Goal: Task Accomplishment & Management: Manage account settings

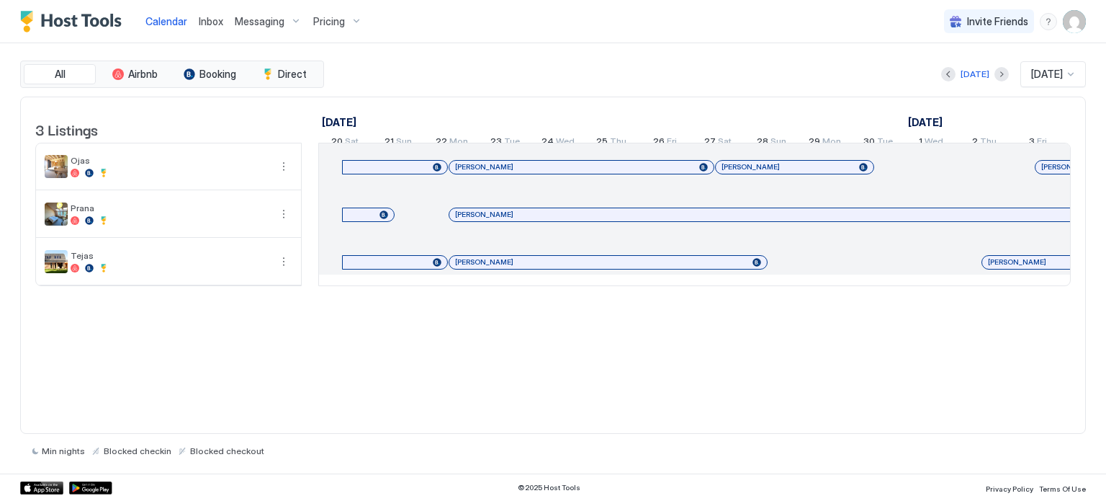
scroll to position [0, 800]
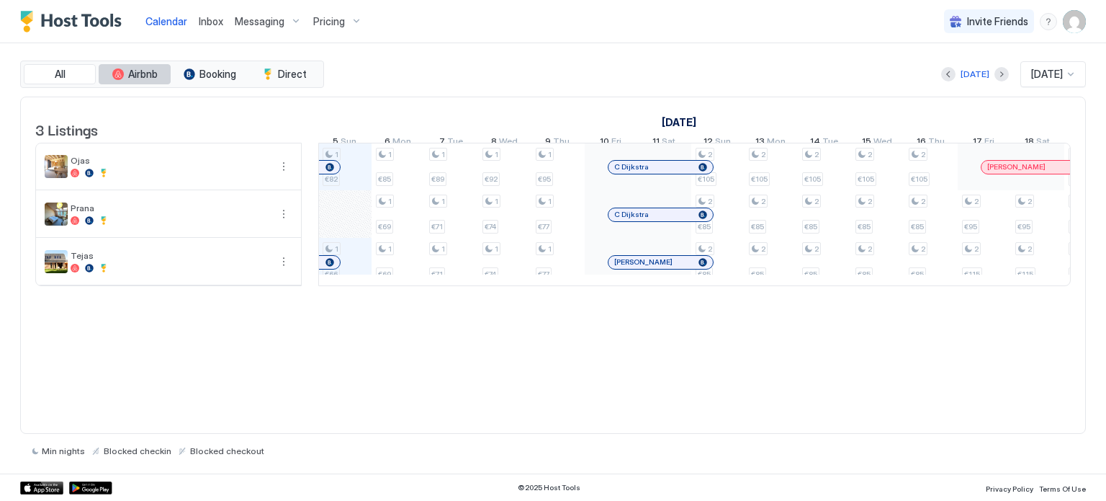
click at [125, 77] on button "Airbnb" at bounding box center [135, 74] width 72 height 20
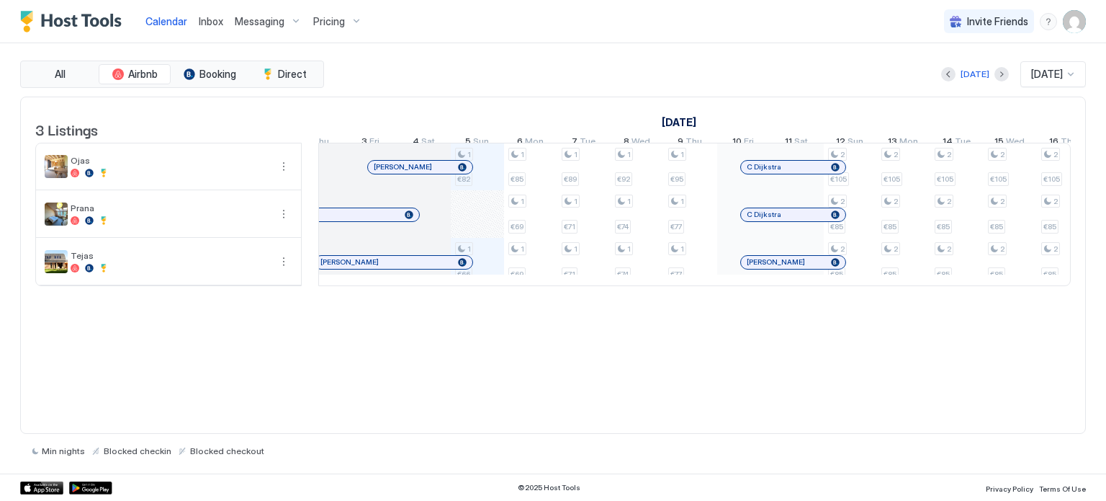
scroll to position [0, 0]
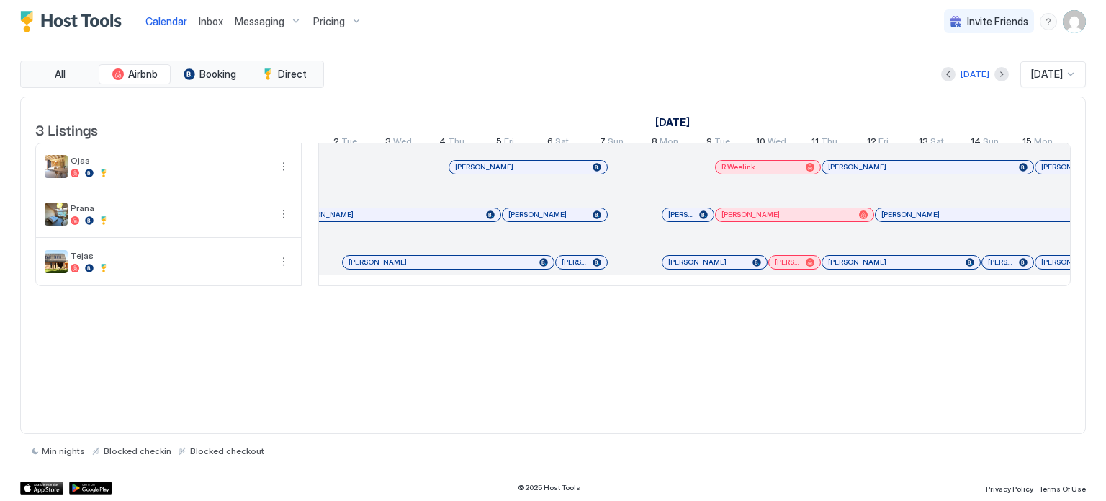
click at [372, 301] on div "3 Listings [DATE] [DATE] [DATE] 11 Mon 12 Tue 13 Wed 14 Thu 15 Fri 16 Sat 17 Su…" at bounding box center [553, 199] width 1065 height 204
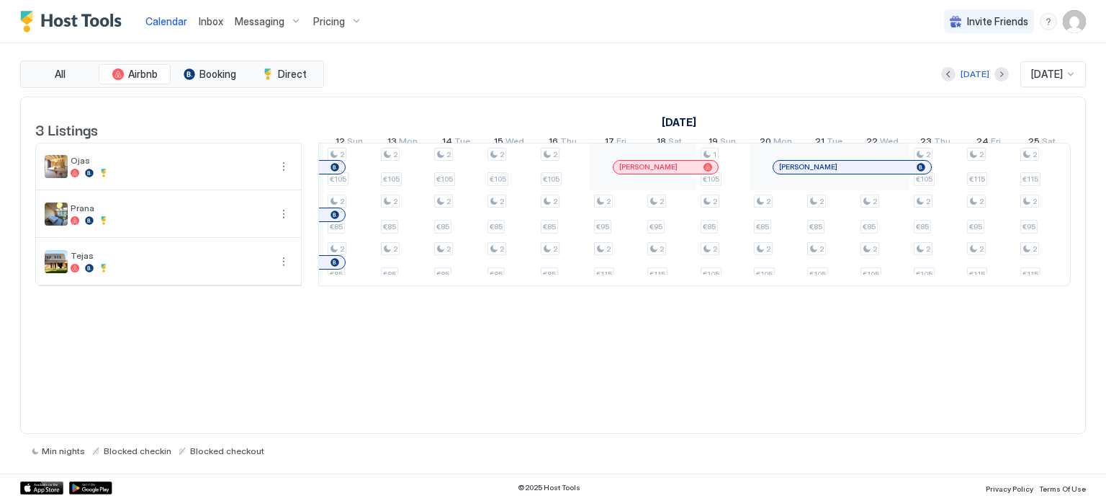
click at [560, 301] on div "3 Listings [DATE] [DATE] [DATE] 20 Sat 21 Sun 22 Mon 23 Tue 24 Wed 25 Thu 26 Fr…" at bounding box center [553, 199] width 1065 height 204
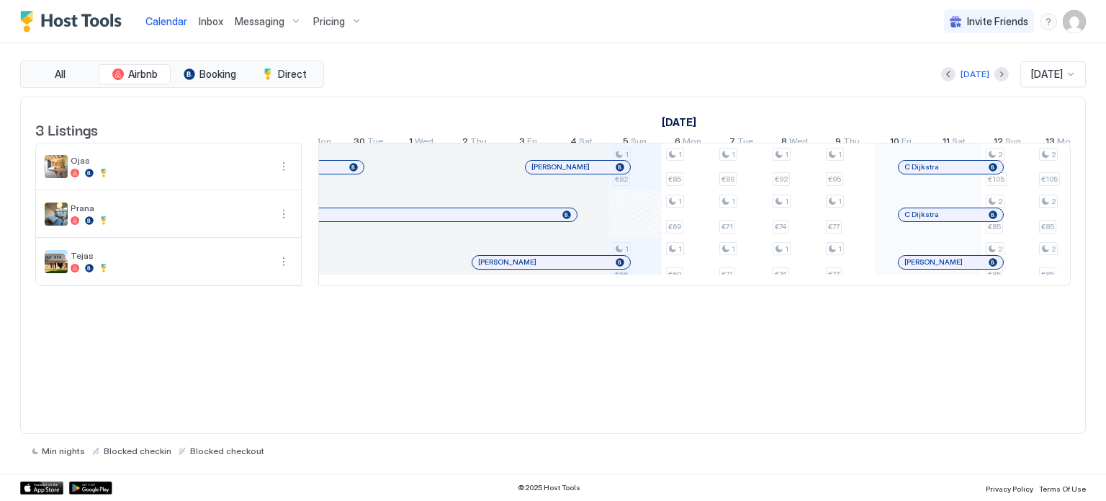
click at [516, 301] on div "3 Listings [DATE] [DATE] [DATE] 20 Sat 21 Sun 22 Mon 23 Tue 24 Wed 25 Thu 26 Fr…" at bounding box center [553, 199] width 1065 height 204
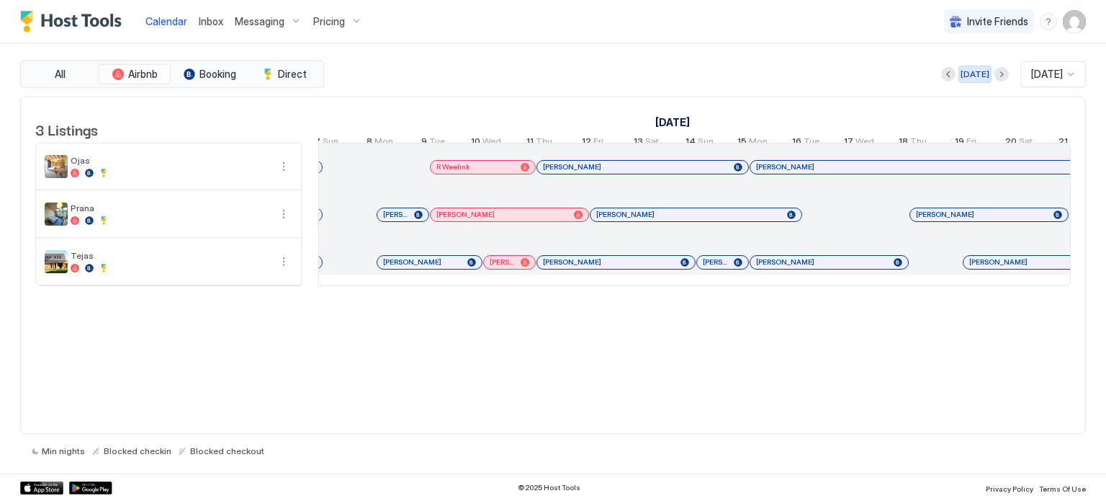
click at [962, 73] on div "[DATE]" at bounding box center [975, 74] width 29 height 13
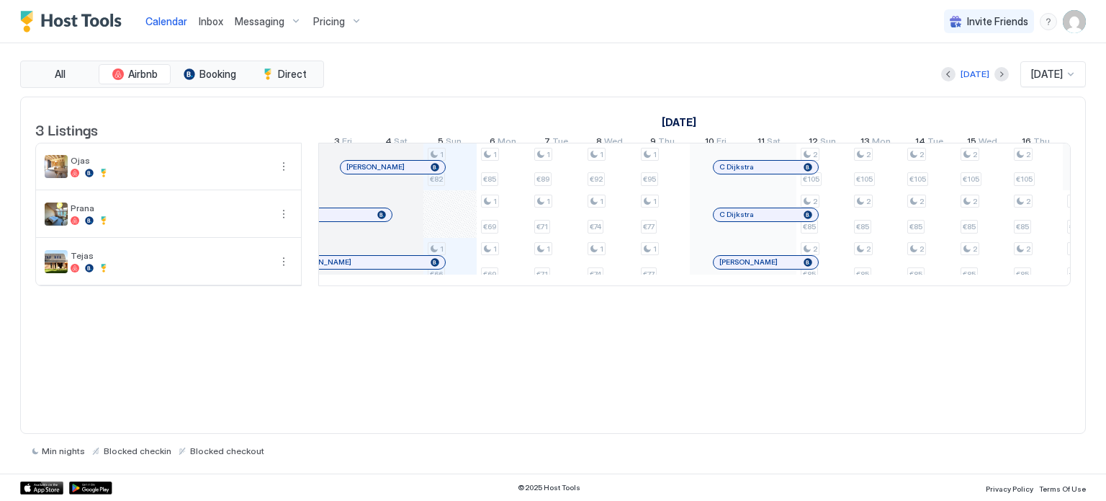
scroll to position [0, 691]
click at [434, 224] on div "1 €82 1 €66 1 €85 1 €69 1 €69 1 €89 1 €71 1 €71 1 €92 1 €74 1 €74 1 €95 1 €77 1…" at bounding box center [1067, 214] width 2878 height 142
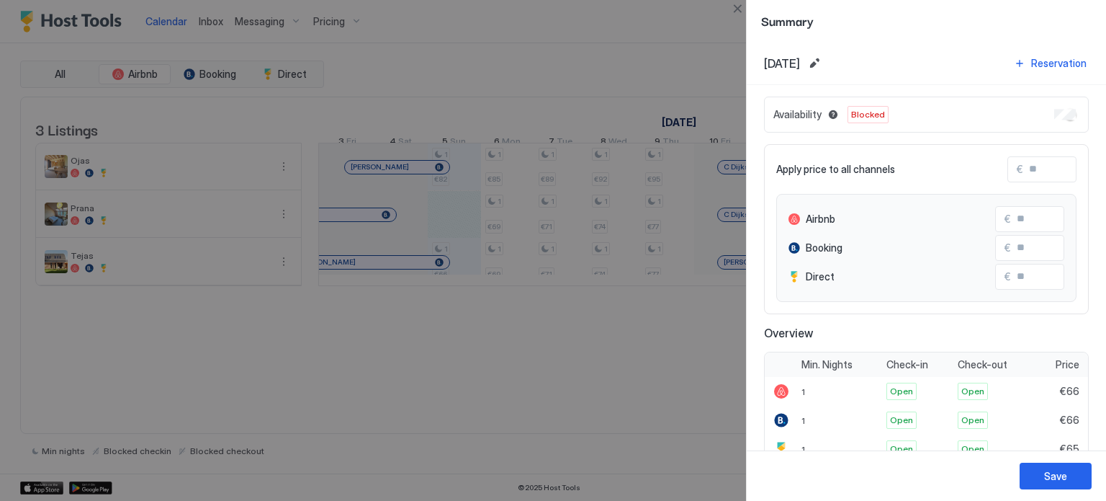
click at [1057, 104] on div "Availability Blocked" at bounding box center [926, 115] width 325 height 36
click at [1067, 469] on button "Save" at bounding box center [1056, 475] width 72 height 27
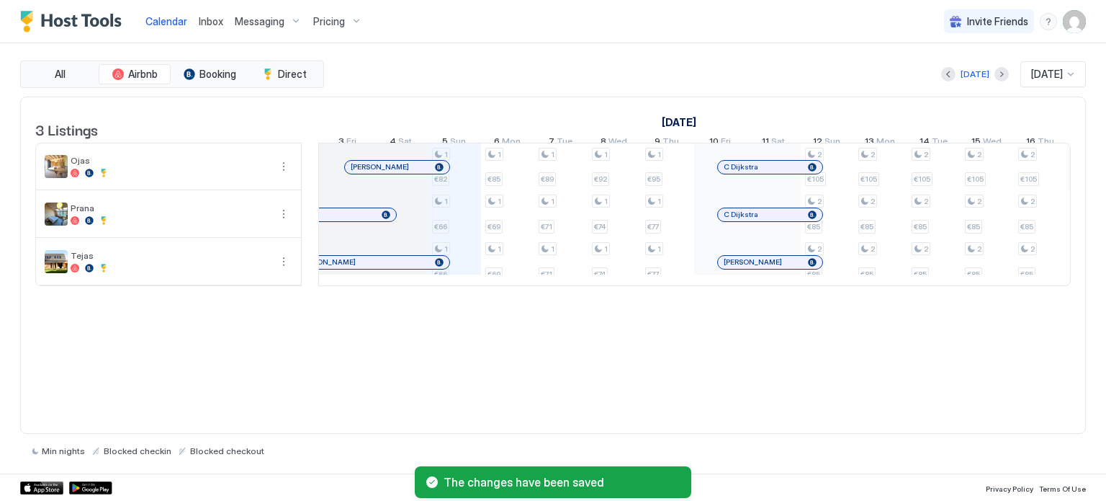
click at [599, 345] on div "3 Listings [DATE] [DATE] [DATE] 20 Sat 21 Sun 22 Mon 23 Tue 24 Wed 25 Thu 26 Fr…" at bounding box center [553, 266] width 1066 height 338
click at [506, 345] on div "3 Listings [DATE] [DATE] [DATE] 20 Sat 21 Sun 22 Mon 23 Tue 24 Wed 25 Thu 26 Fr…" at bounding box center [553, 266] width 1066 height 338
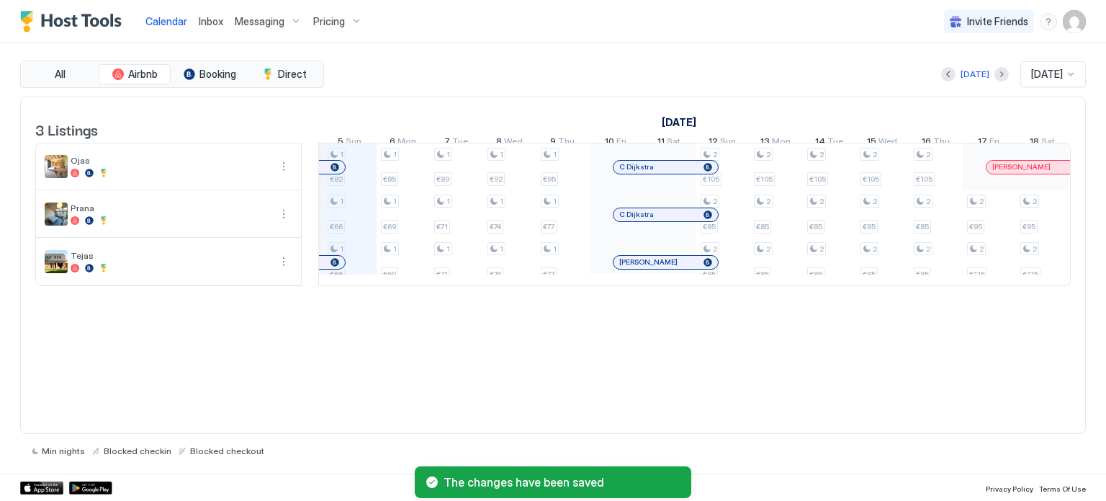
scroll to position [0, 843]
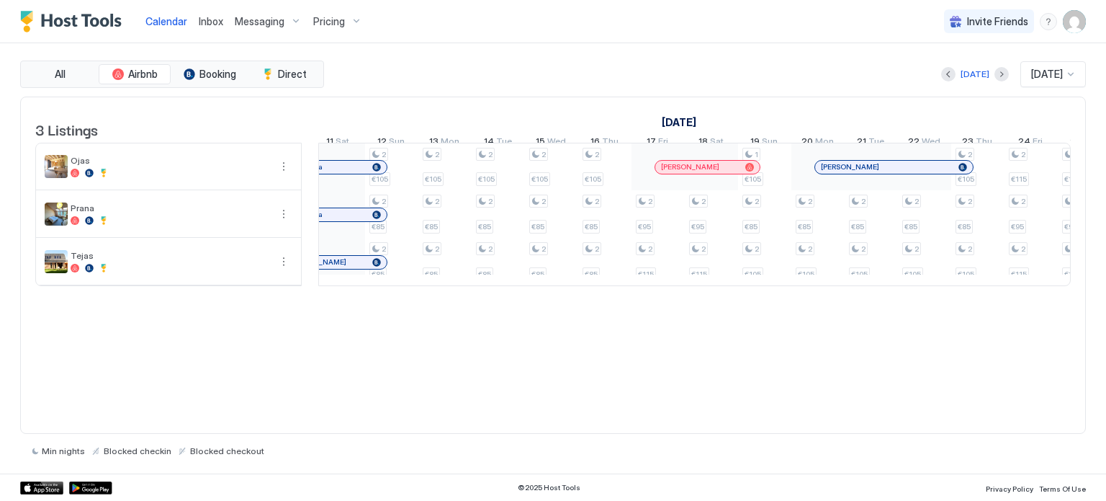
click at [556, 370] on div "3 Listings [DATE] [DATE] [DATE] 20 Sat 21 Sun 22 Mon 23 Tue 24 Wed 25 Thu 26 Fr…" at bounding box center [553, 266] width 1066 height 338
